Goal: Information Seeking & Learning: Learn about a topic

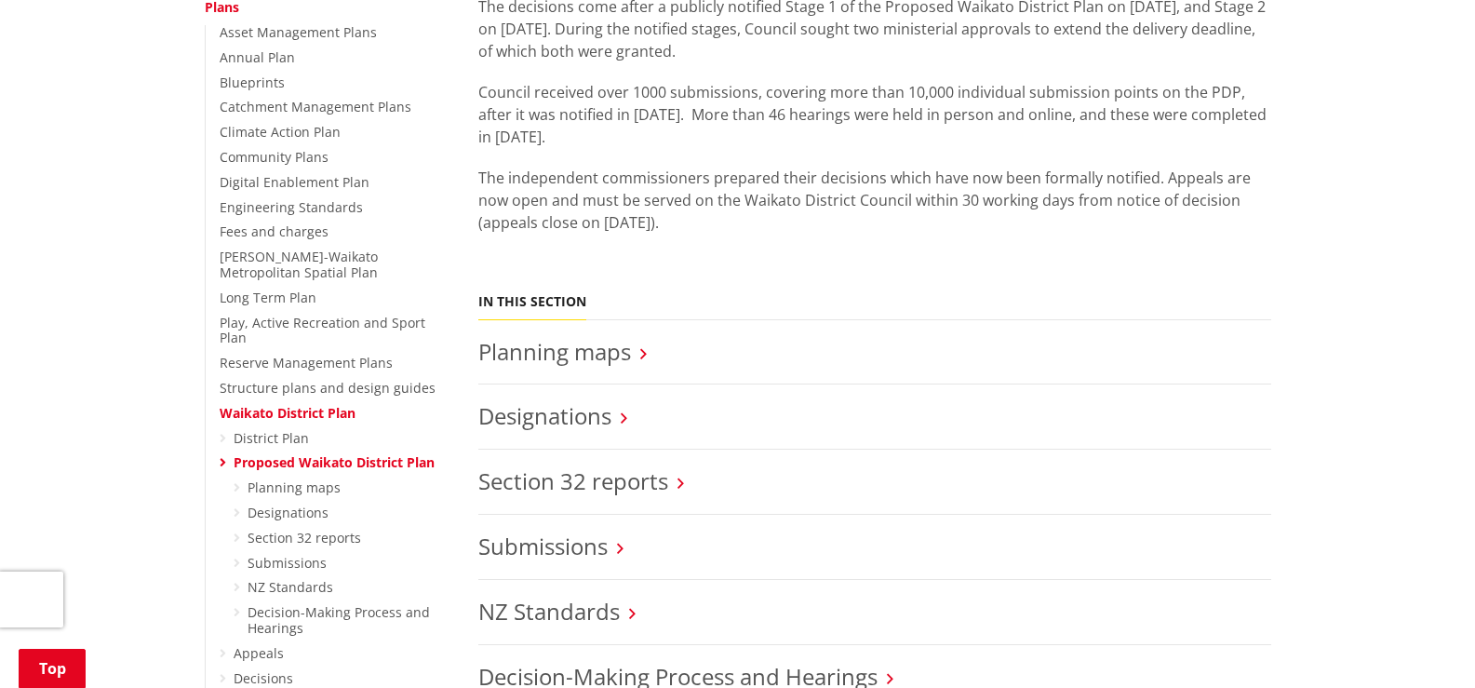
scroll to position [279, 0]
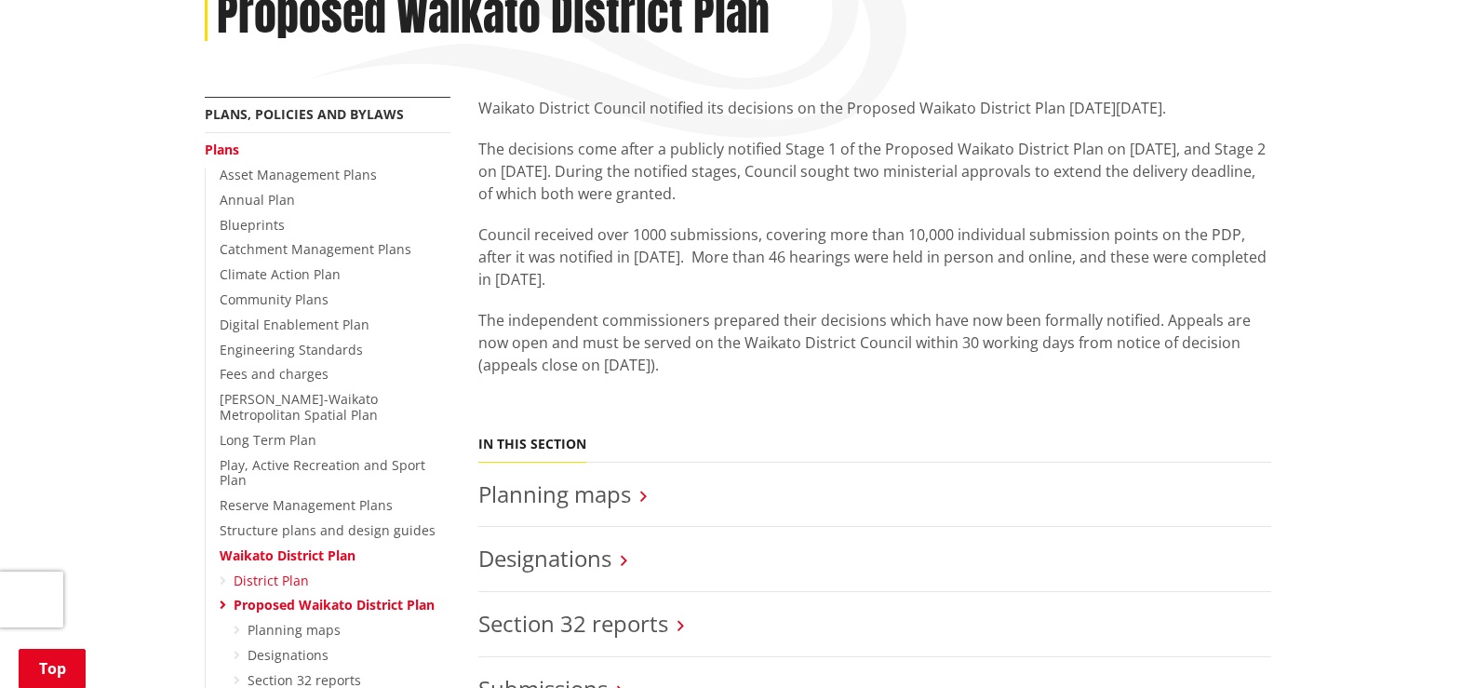
click at [276, 571] on link "District Plan" at bounding box center [271, 580] width 75 height 18
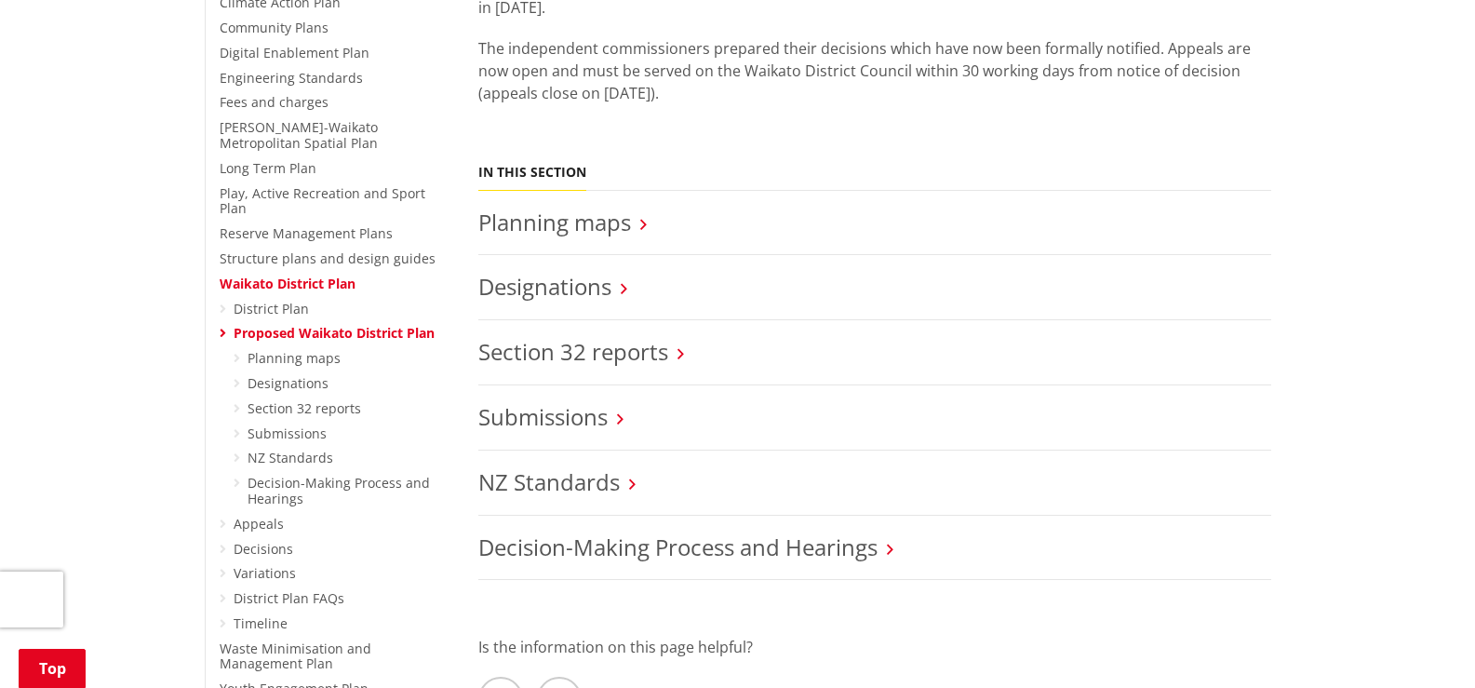
scroll to position [558, 0]
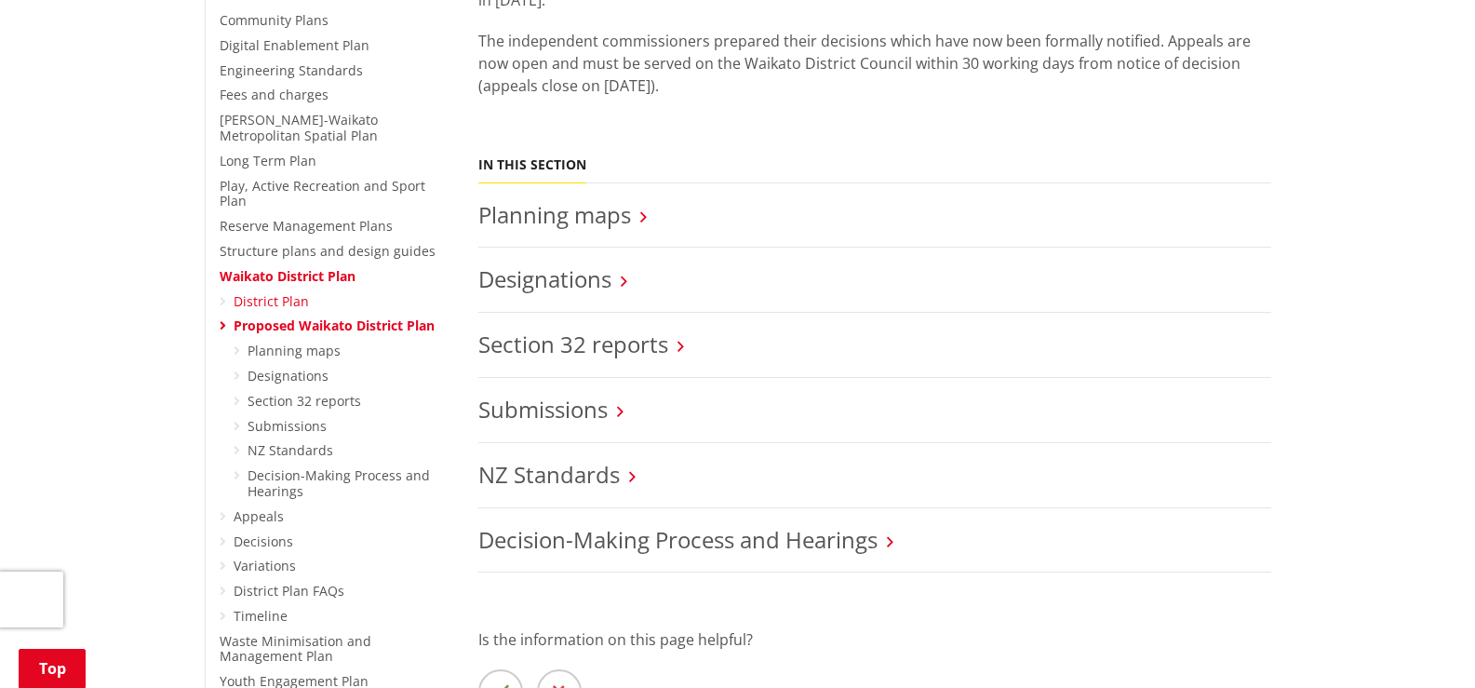
click at [262, 292] on link "District Plan" at bounding box center [271, 301] width 75 height 18
click at [272, 292] on link "District Plan" at bounding box center [271, 301] width 75 height 18
click at [553, 219] on link "Planning maps" at bounding box center [554, 214] width 153 height 31
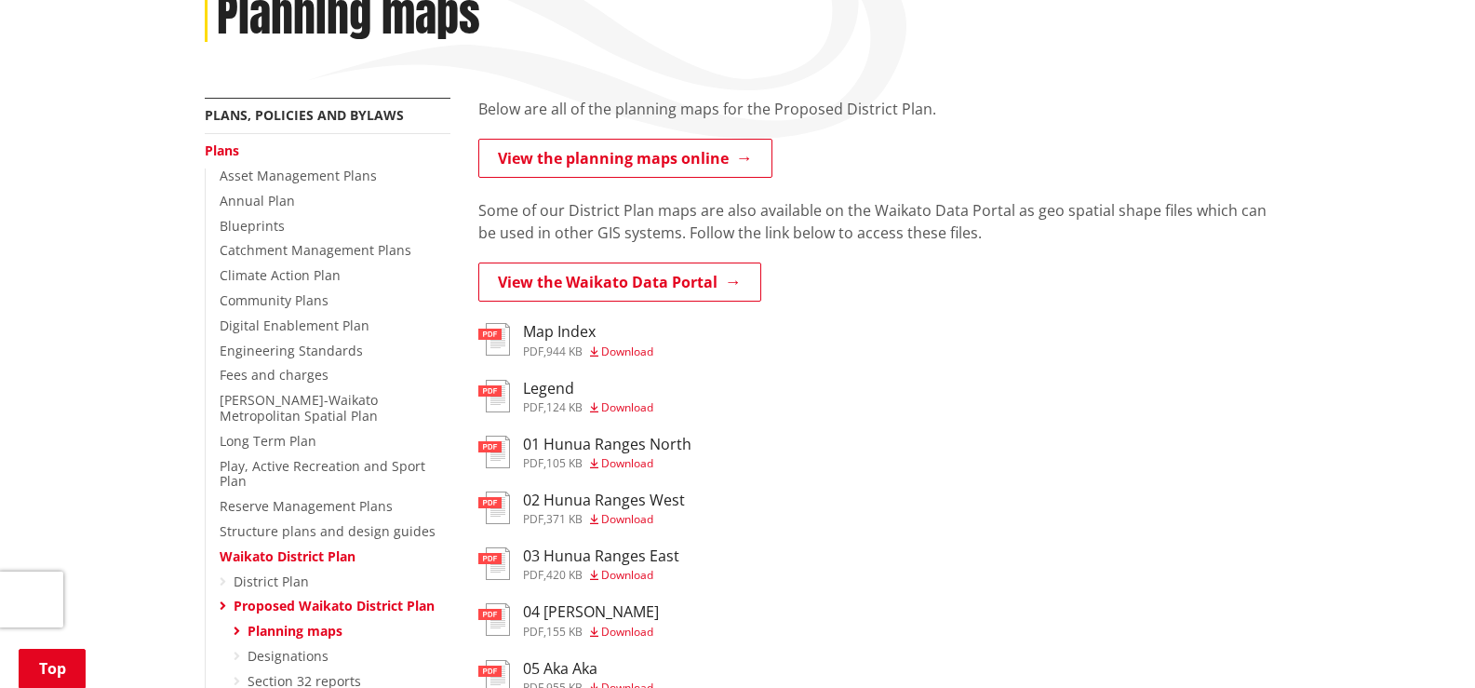
scroll to position [279, 0]
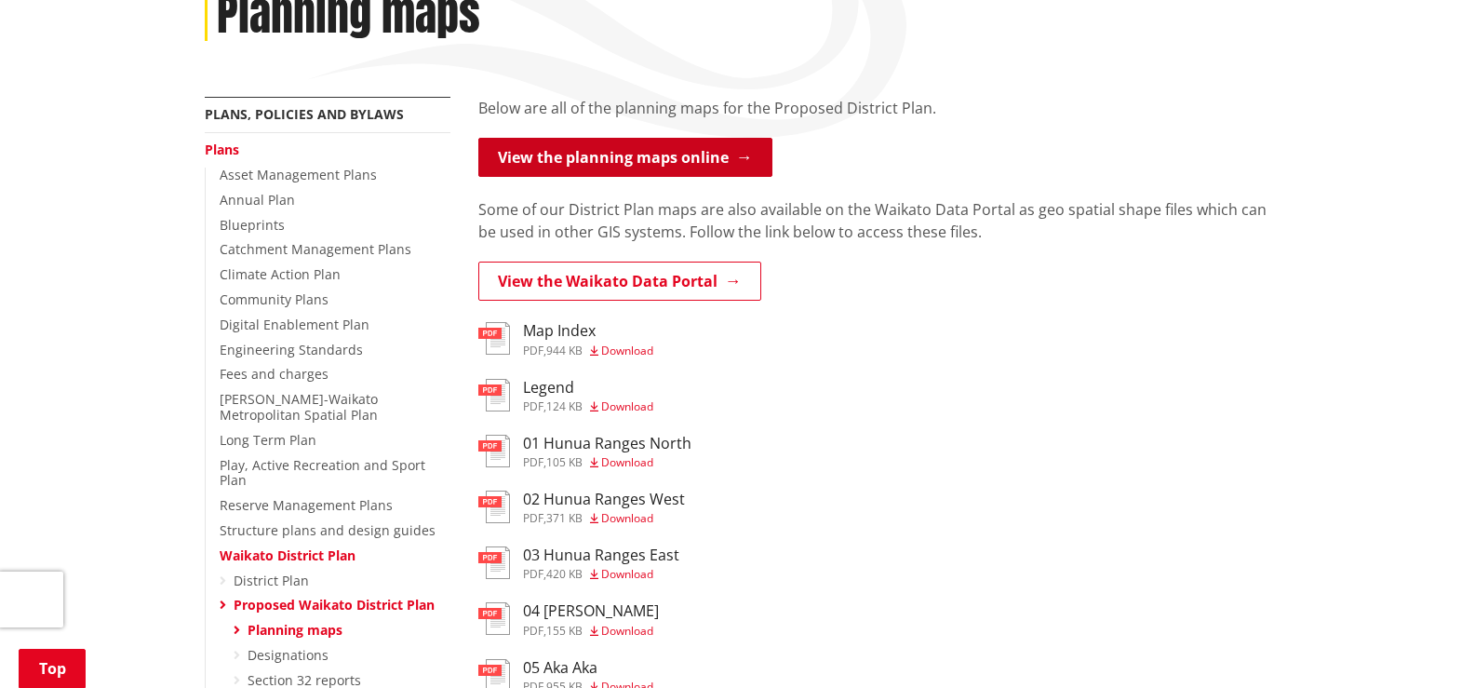
click at [556, 155] on link "View the planning maps online" at bounding box center [625, 157] width 294 height 39
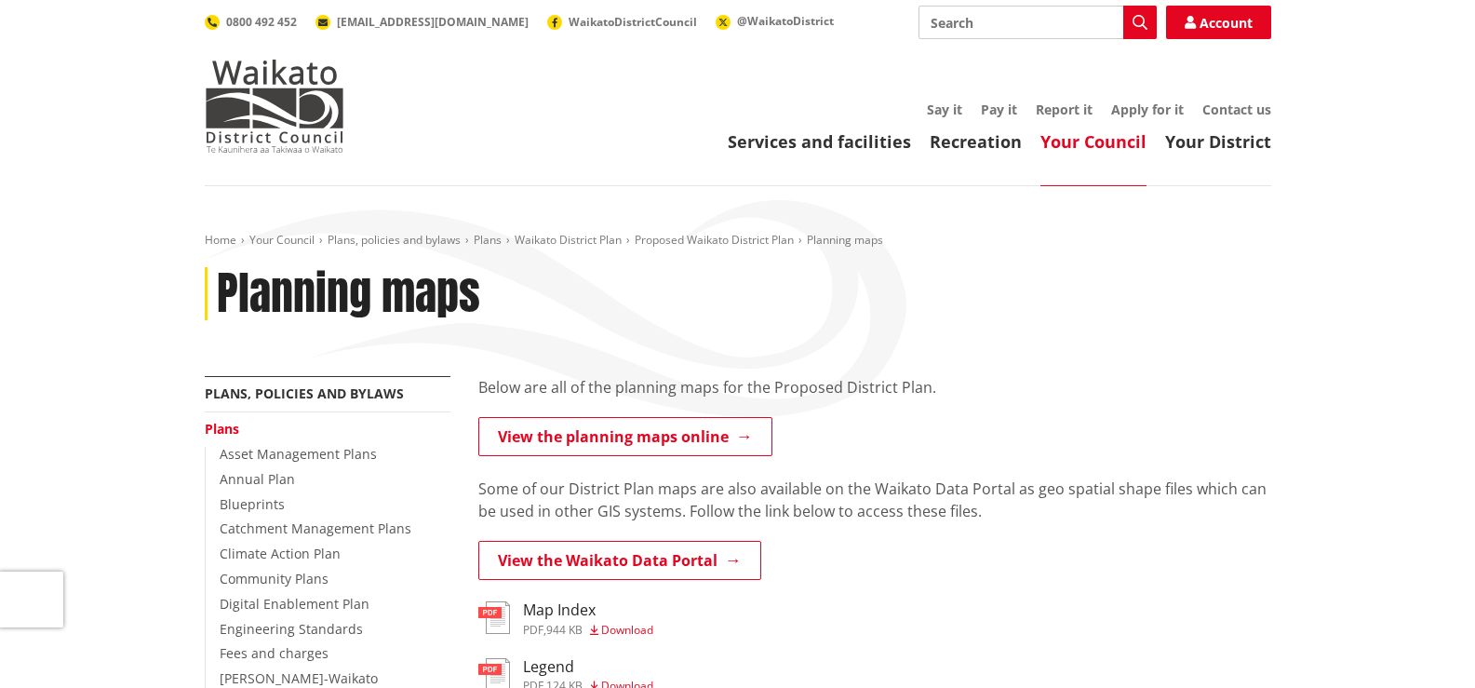
scroll to position [279, 0]
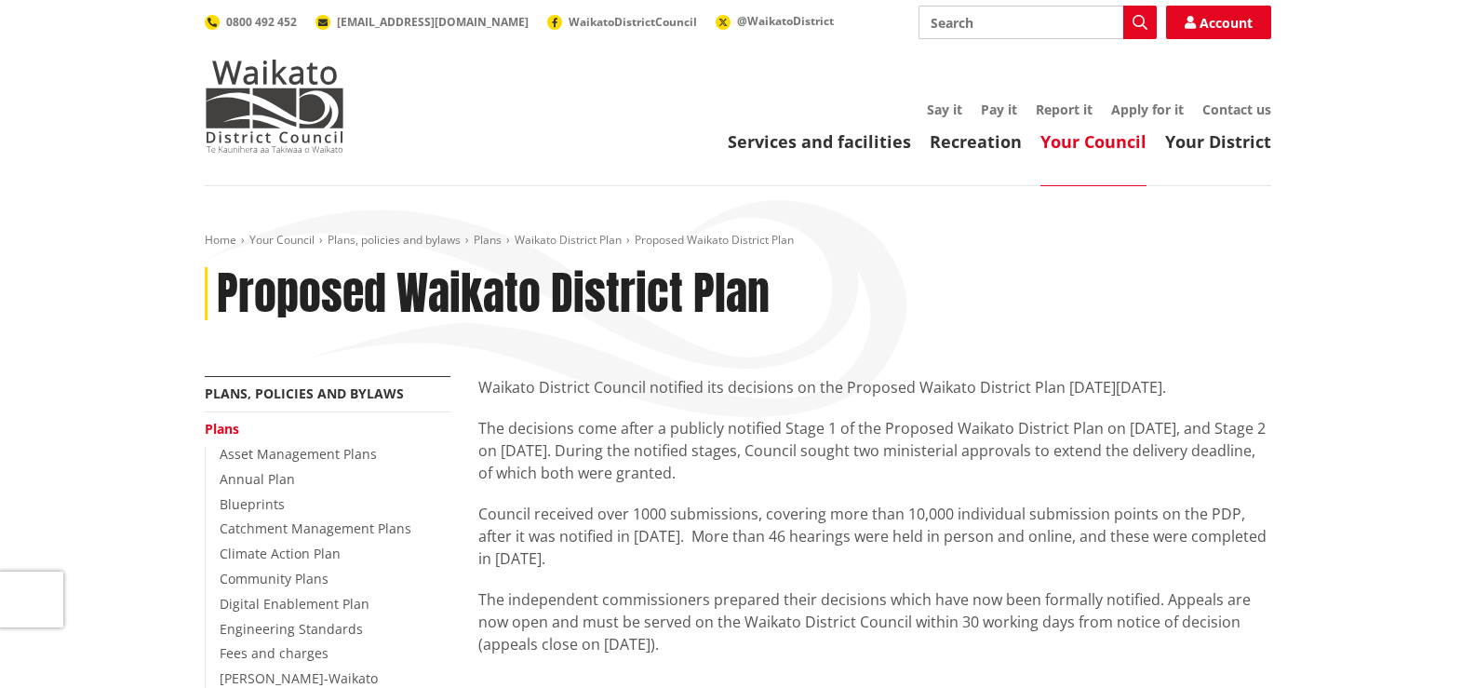
scroll to position [558, 0]
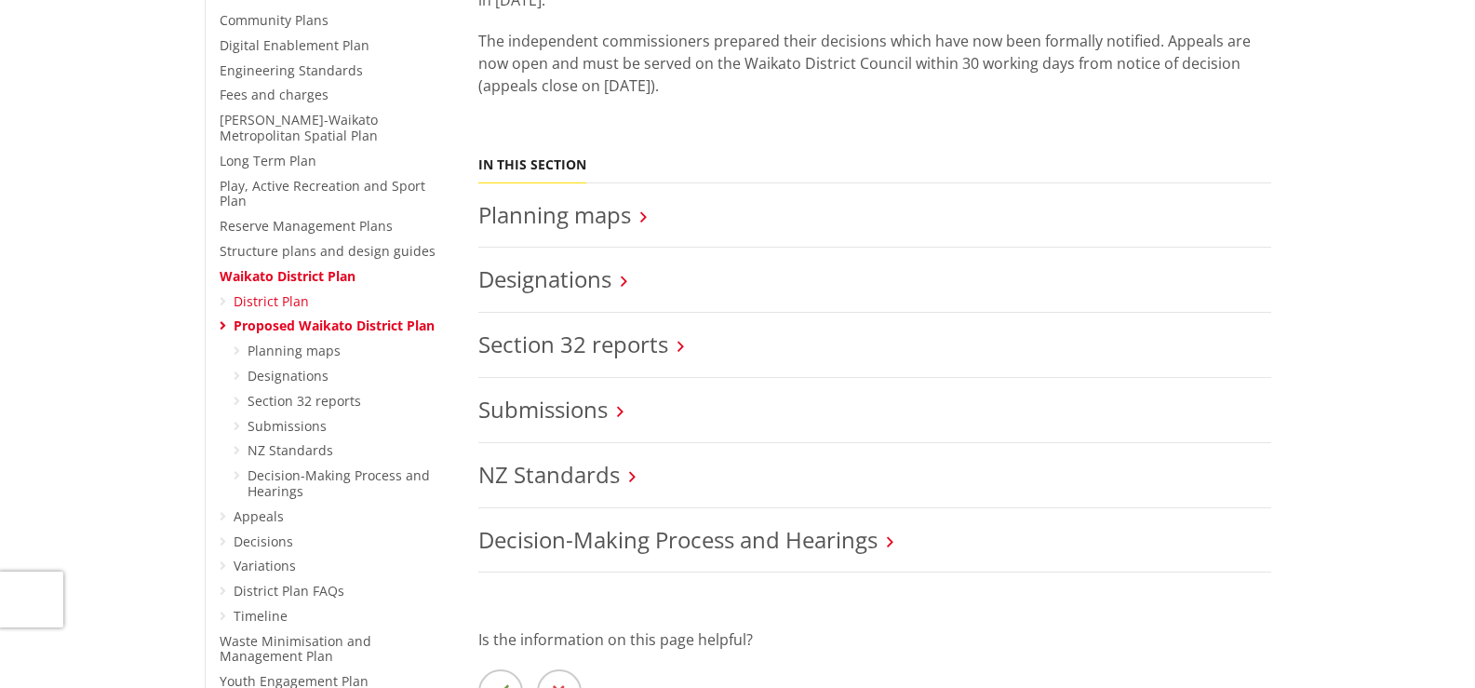
click at [260, 292] on link "District Plan" at bounding box center [271, 301] width 75 height 18
click at [294, 292] on link "District Plan" at bounding box center [271, 301] width 75 height 18
